Goal: Transaction & Acquisition: Purchase product/service

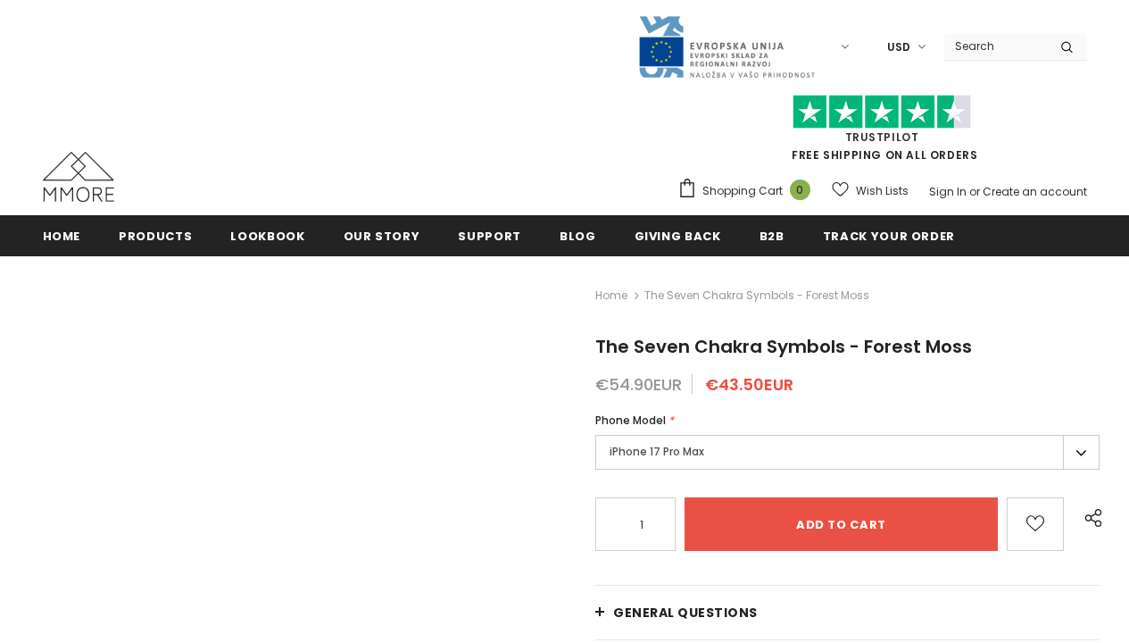
radio input "true"
radio input "false"
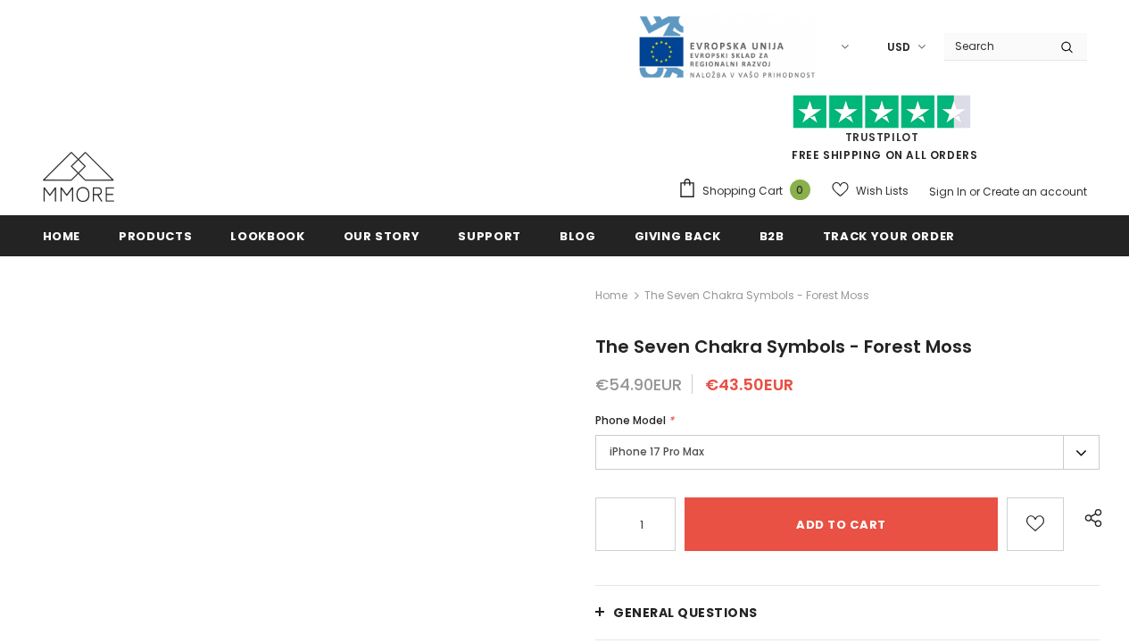
radio input "false"
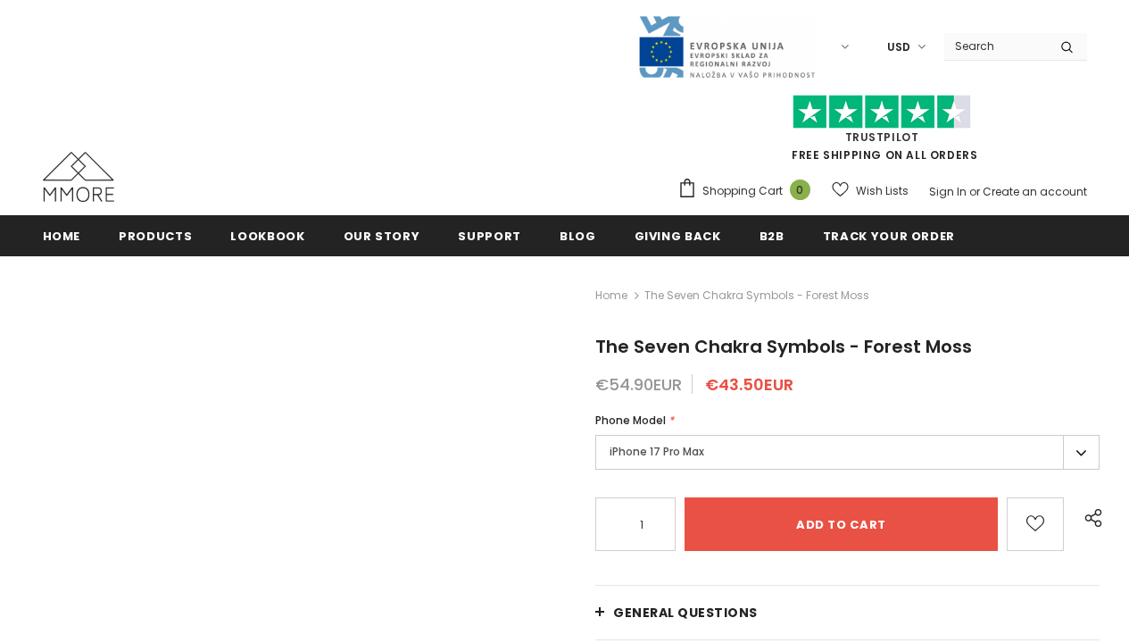
radio input "false"
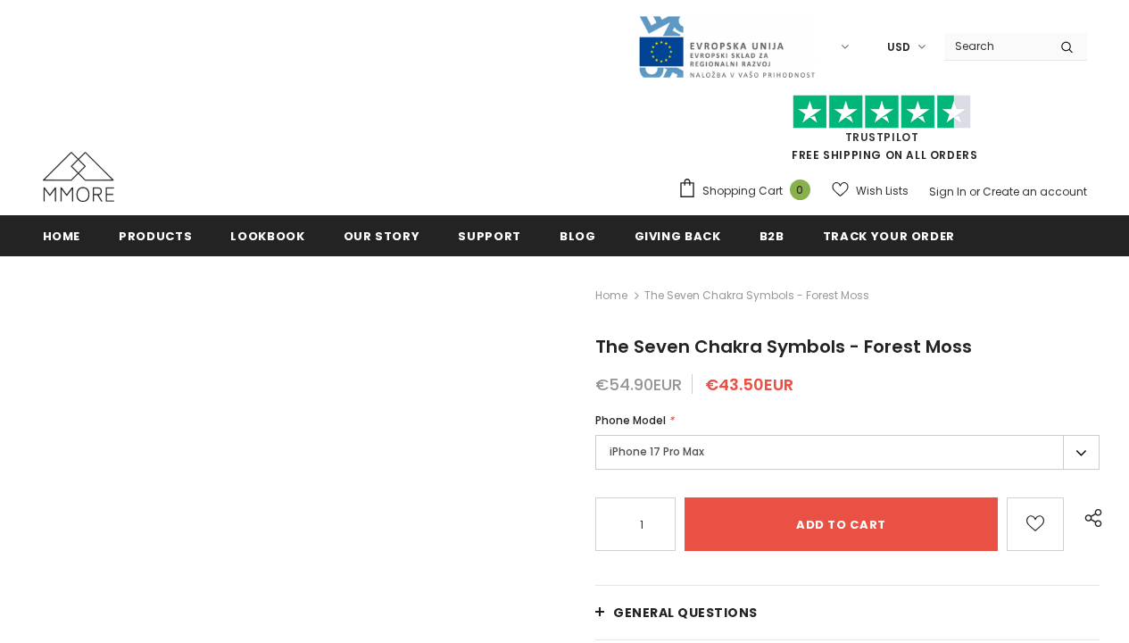
radio input "false"
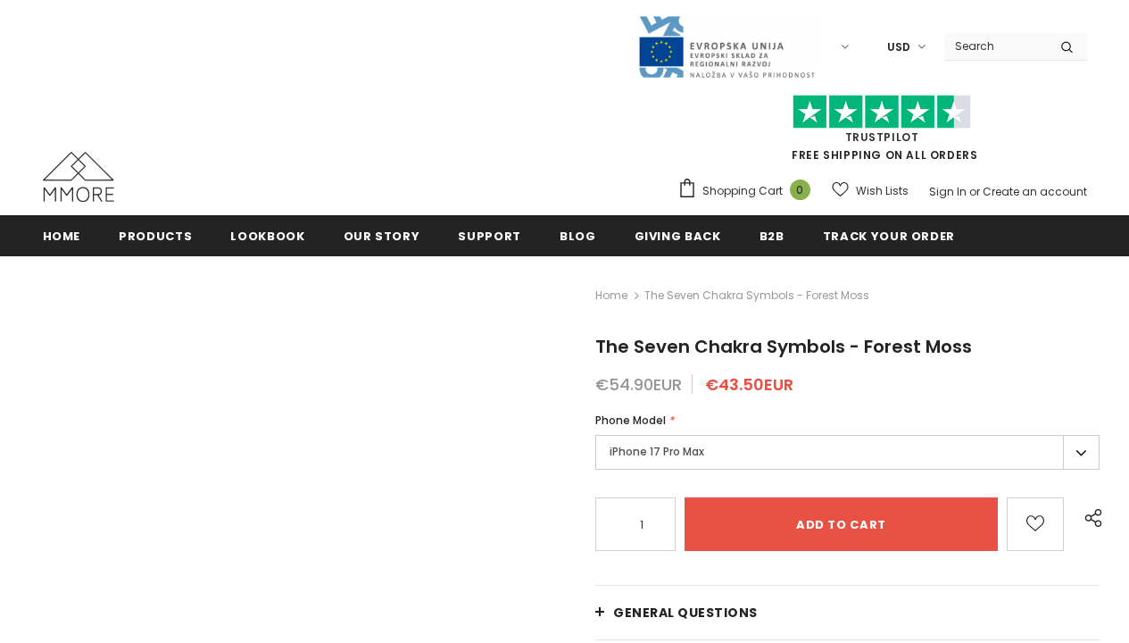
radio input "false"
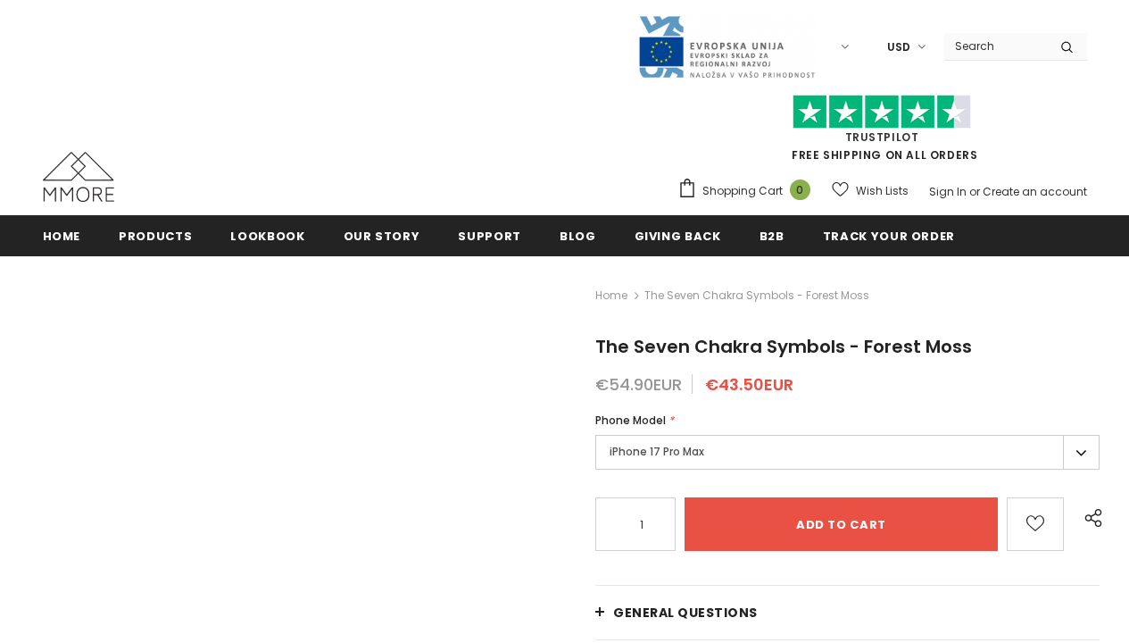
radio input "false"
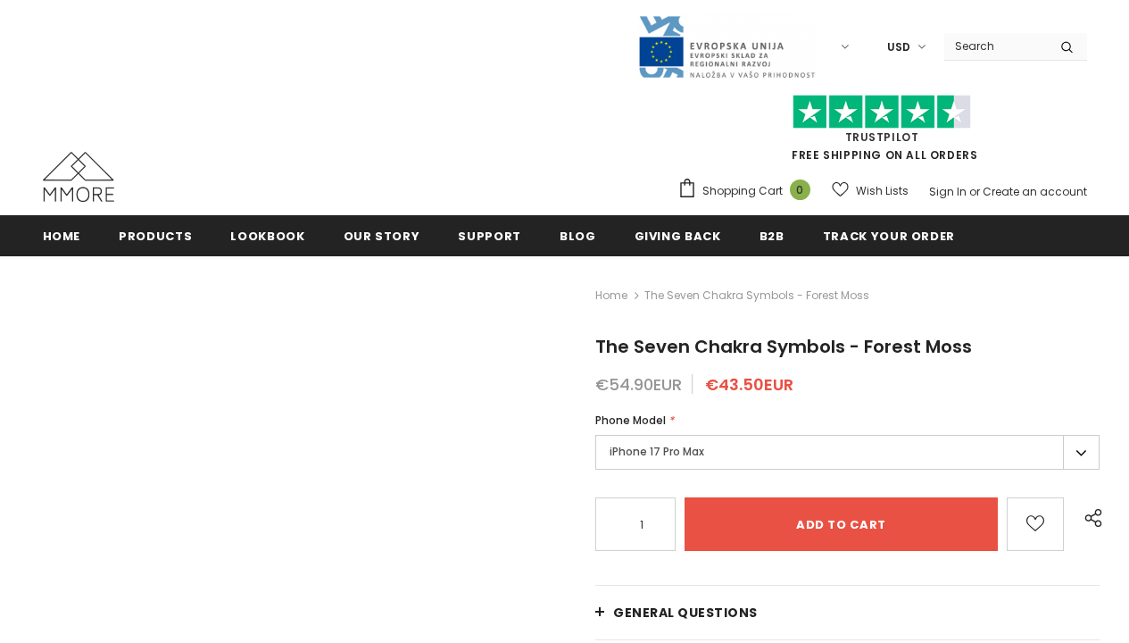
radio input "false"
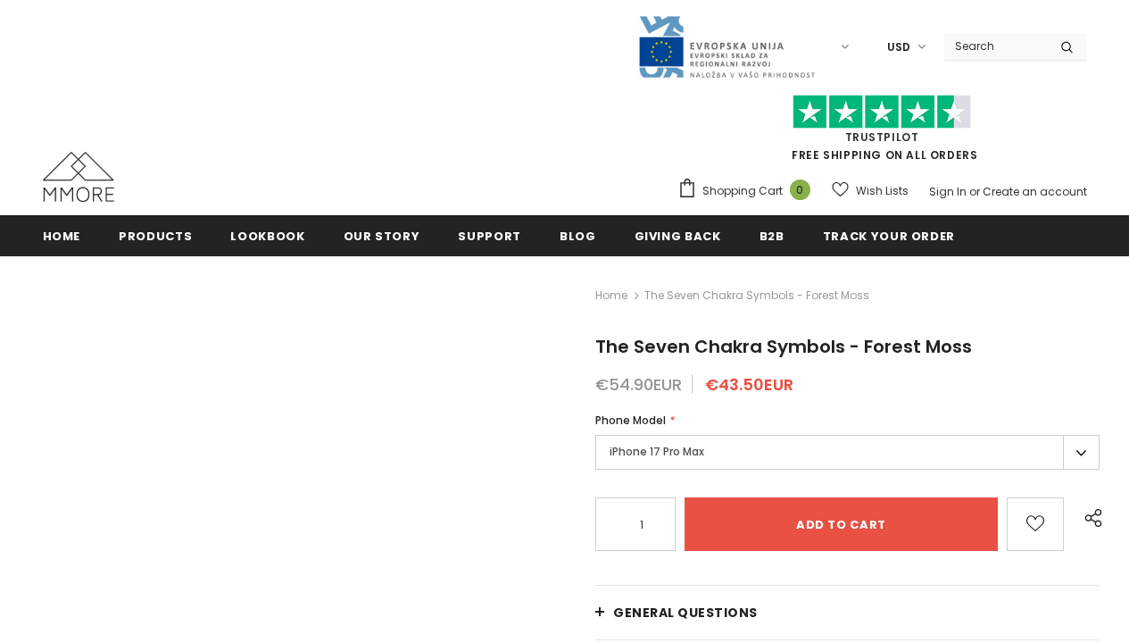
radio input "false"
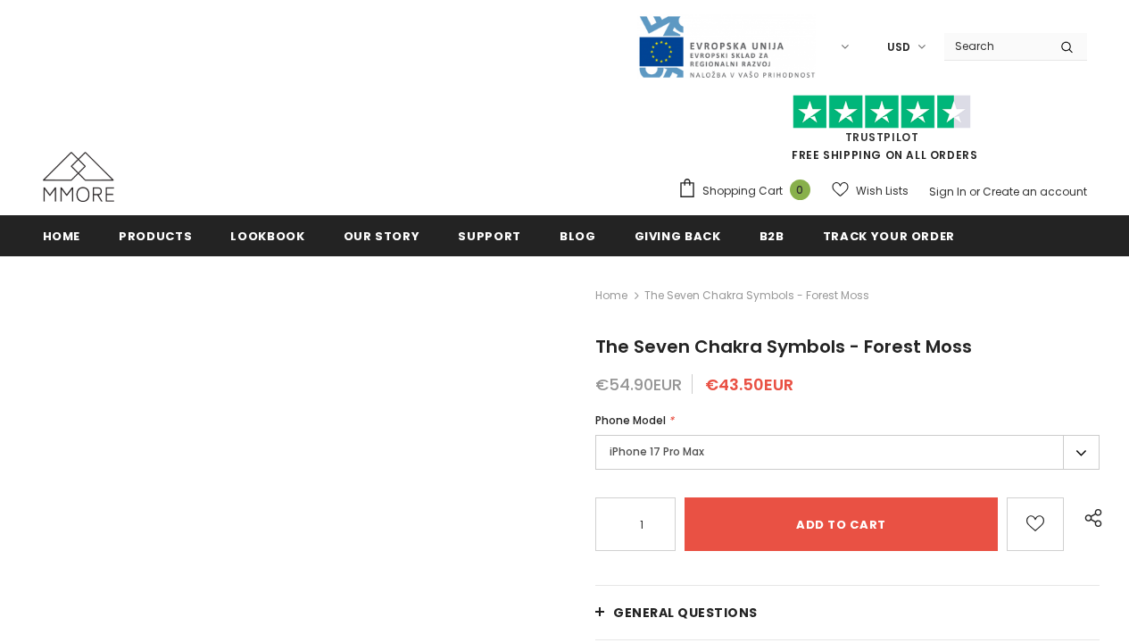
radio input "false"
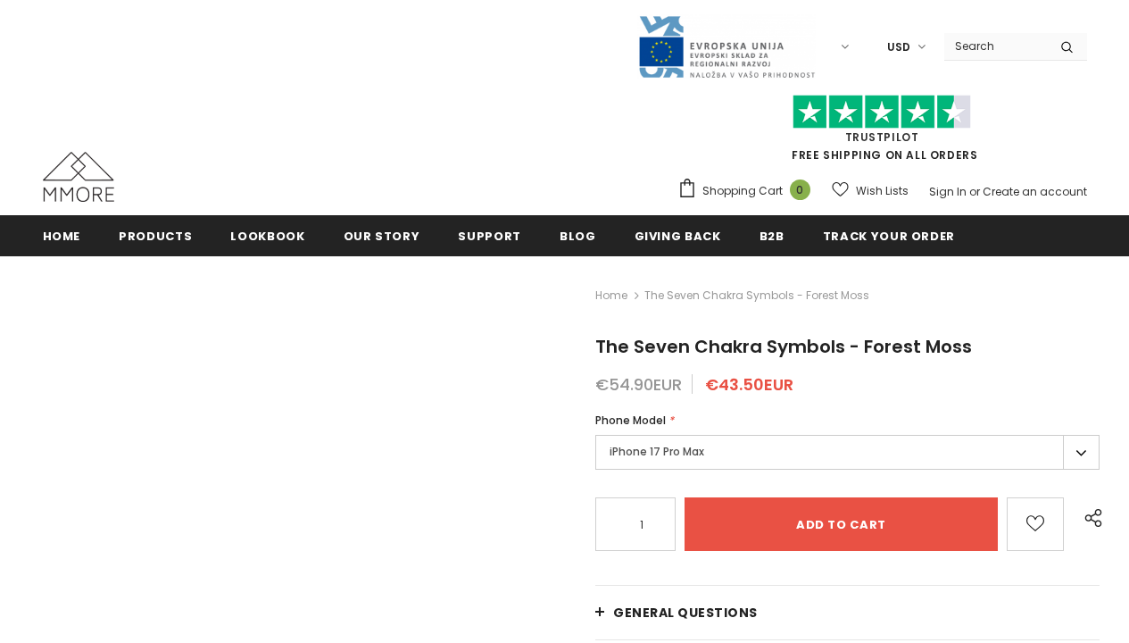
radio input "false"
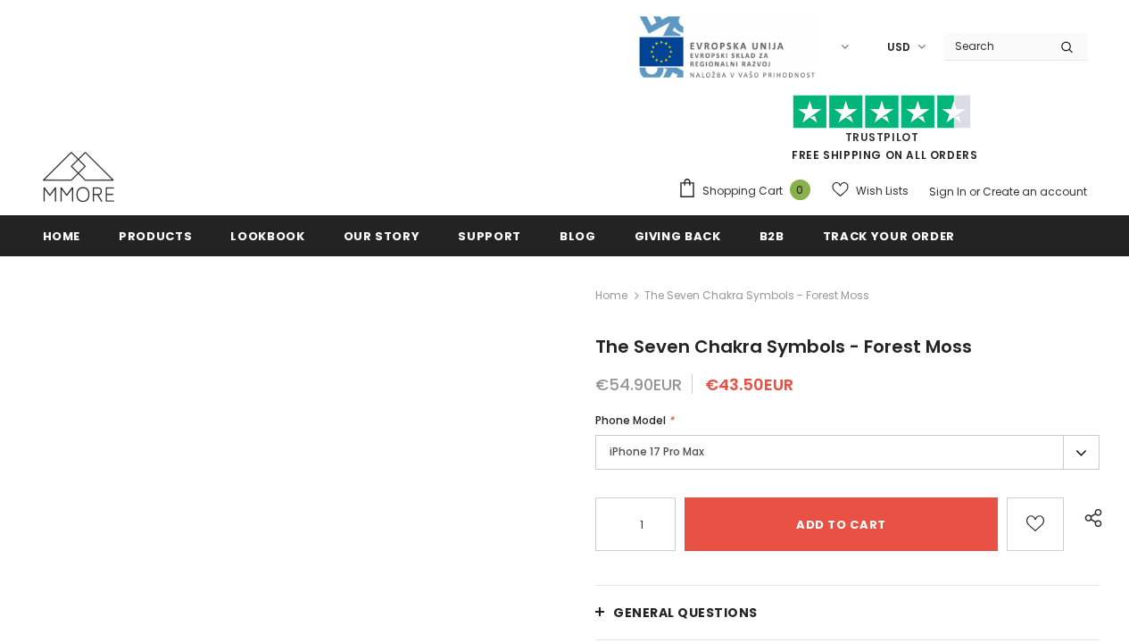
radio input "false"
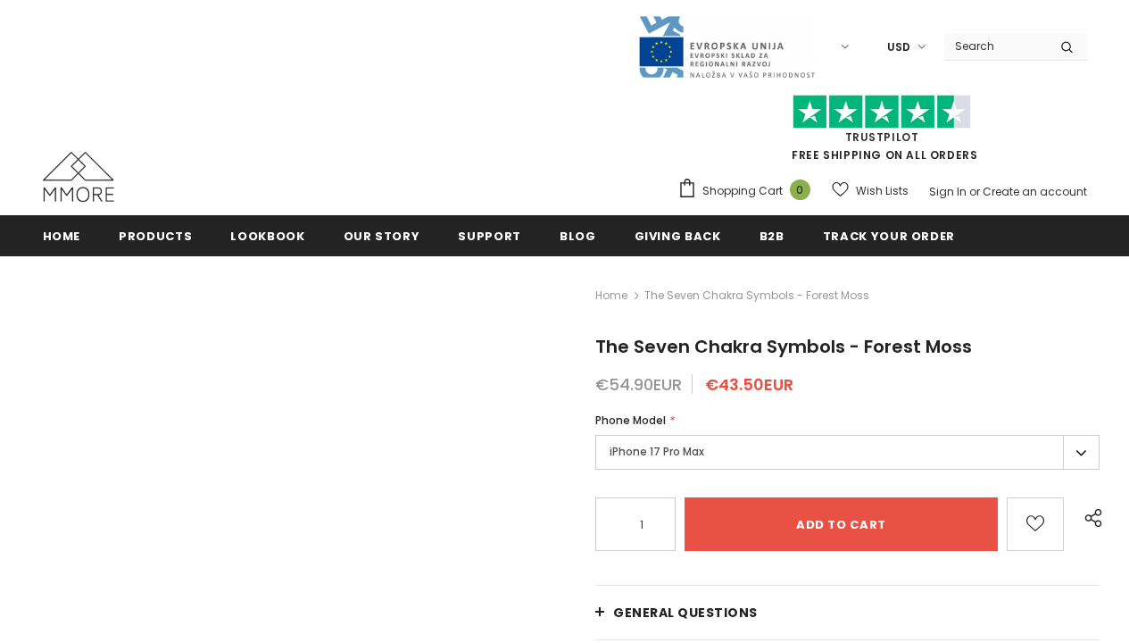
radio input "false"
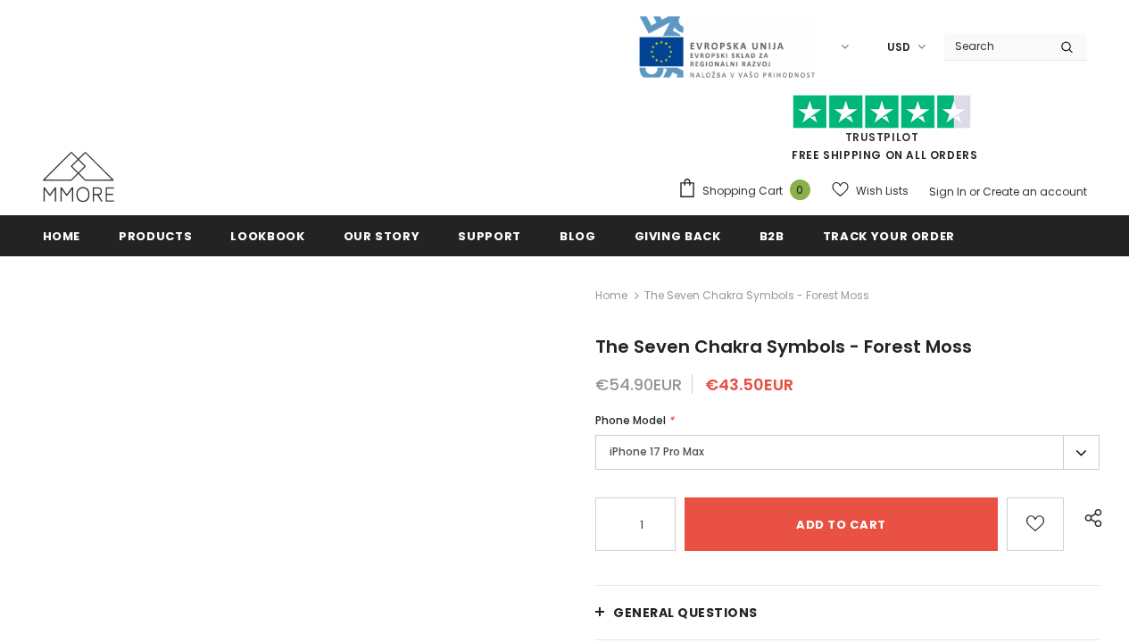
radio input "false"
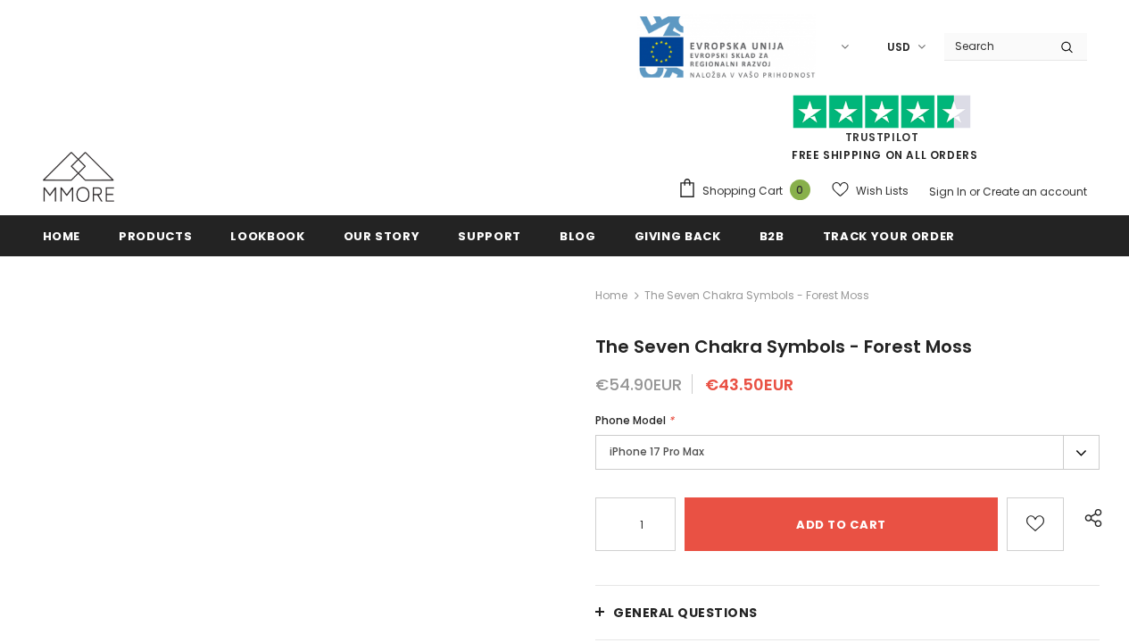
radio input "false"
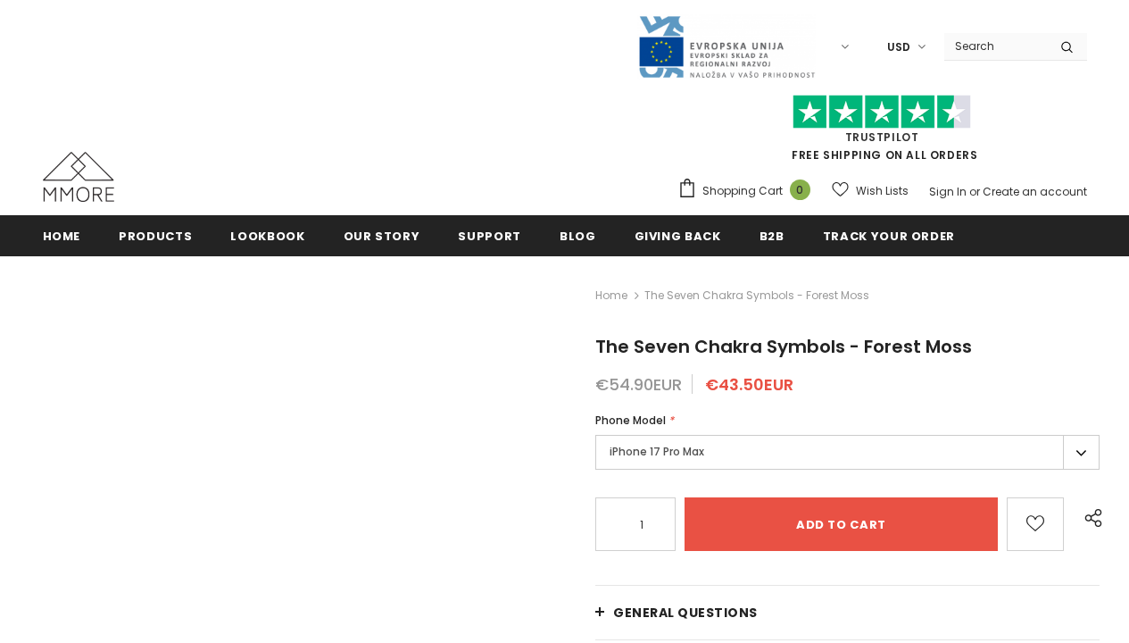
radio input "false"
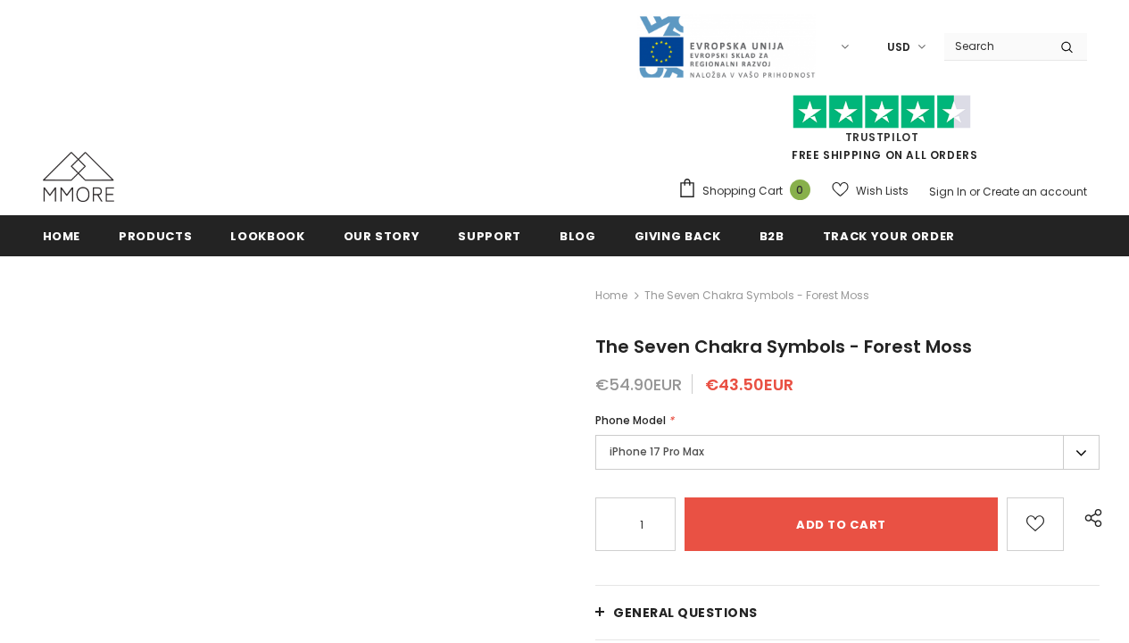
radio input "false"
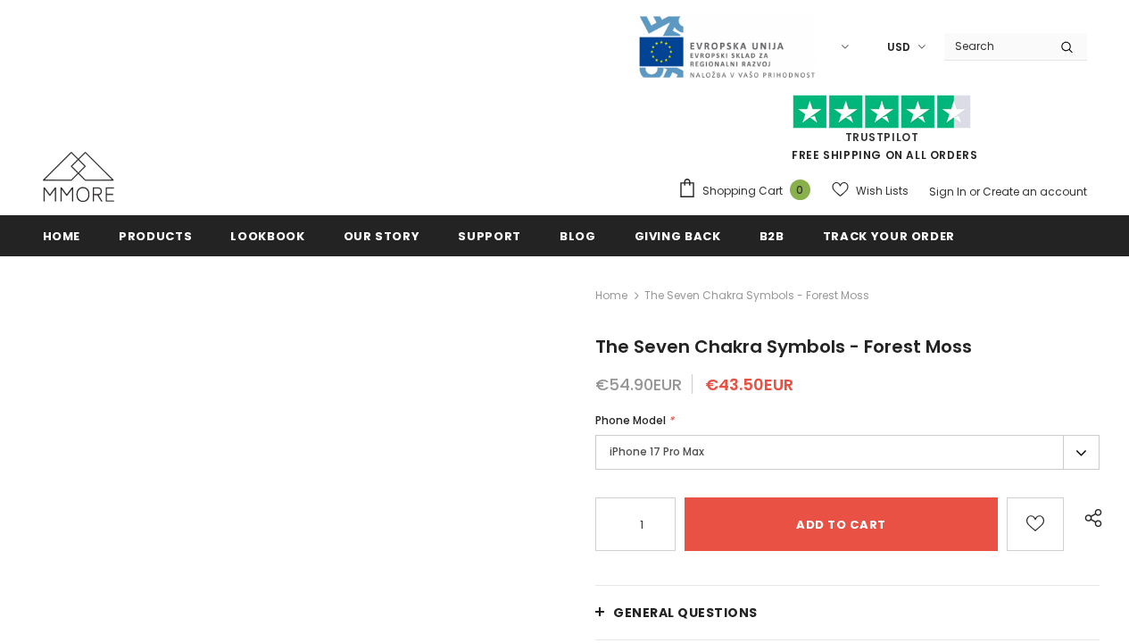
radio input "false"
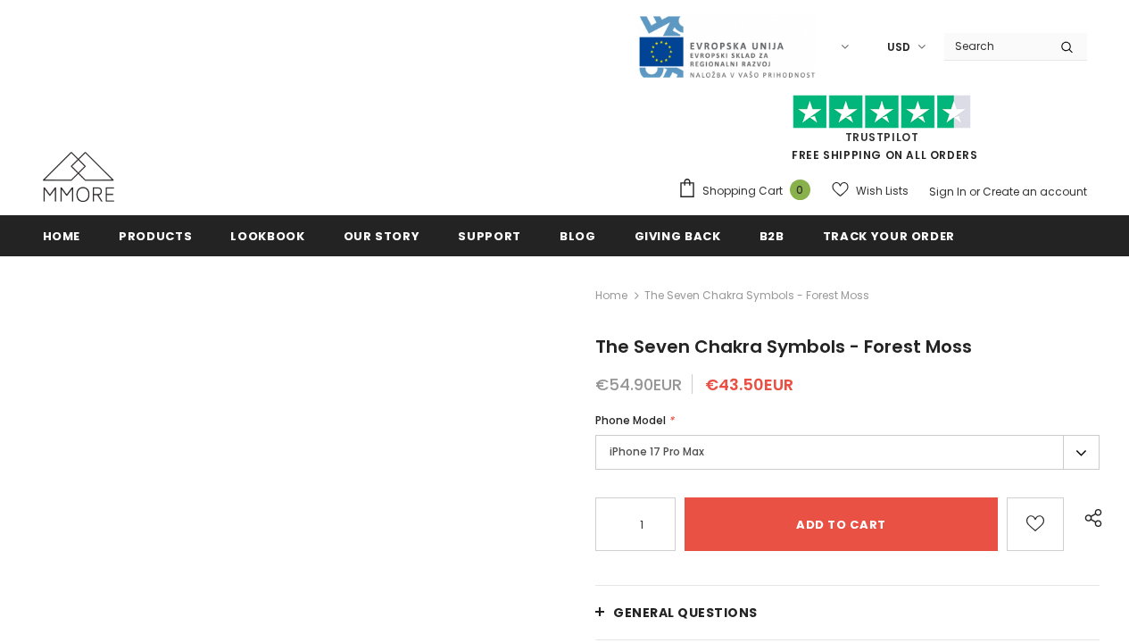
radio input "false"
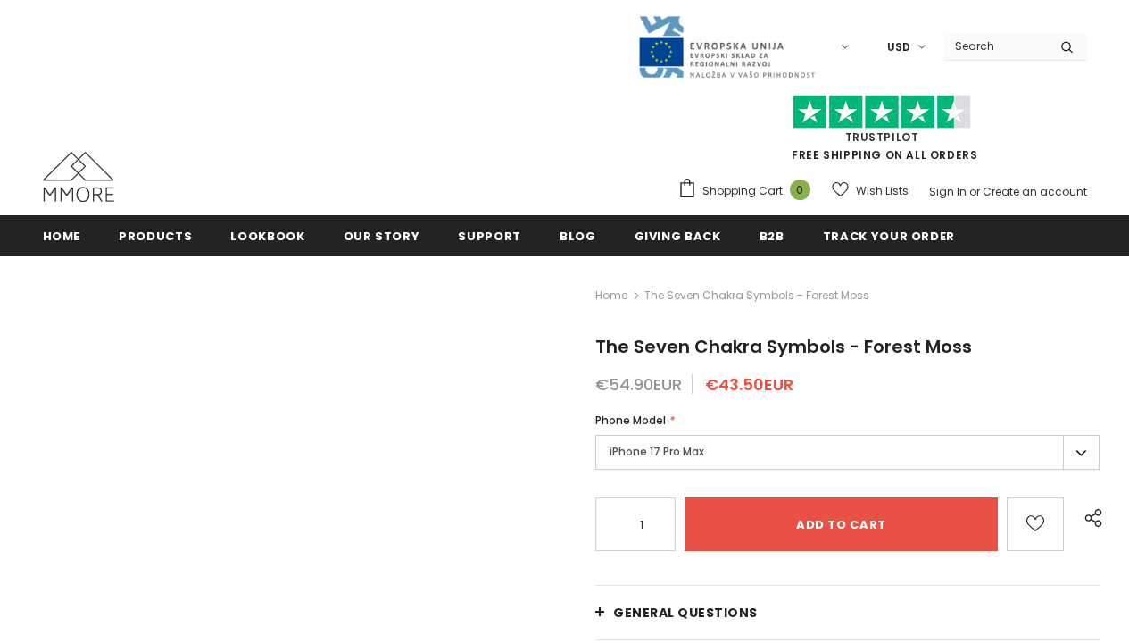
radio input "false"
